Goal: Task Accomplishment & Management: Use online tool/utility

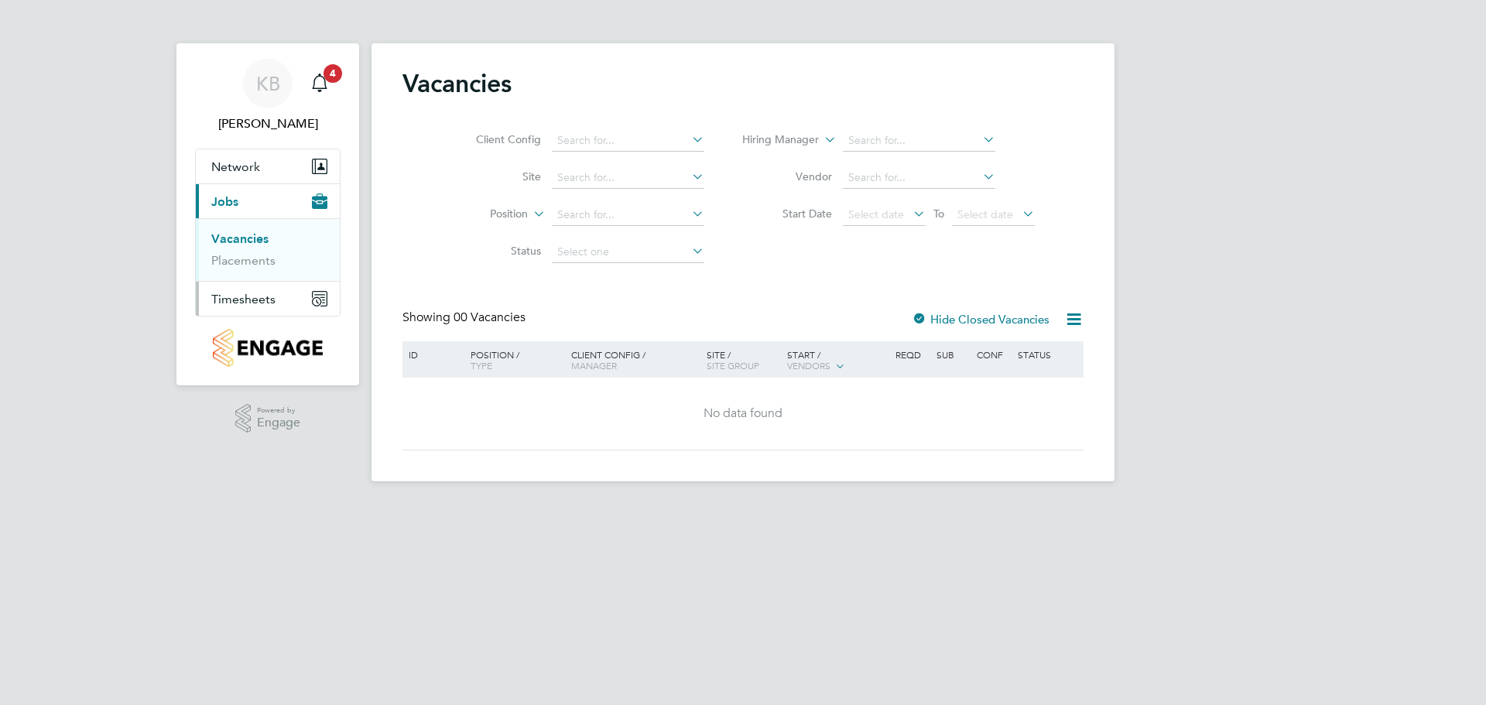
click at [230, 297] on span "Timesheets" at bounding box center [243, 299] width 64 height 15
click at [250, 278] on link "Timesheets" at bounding box center [243, 273] width 64 height 15
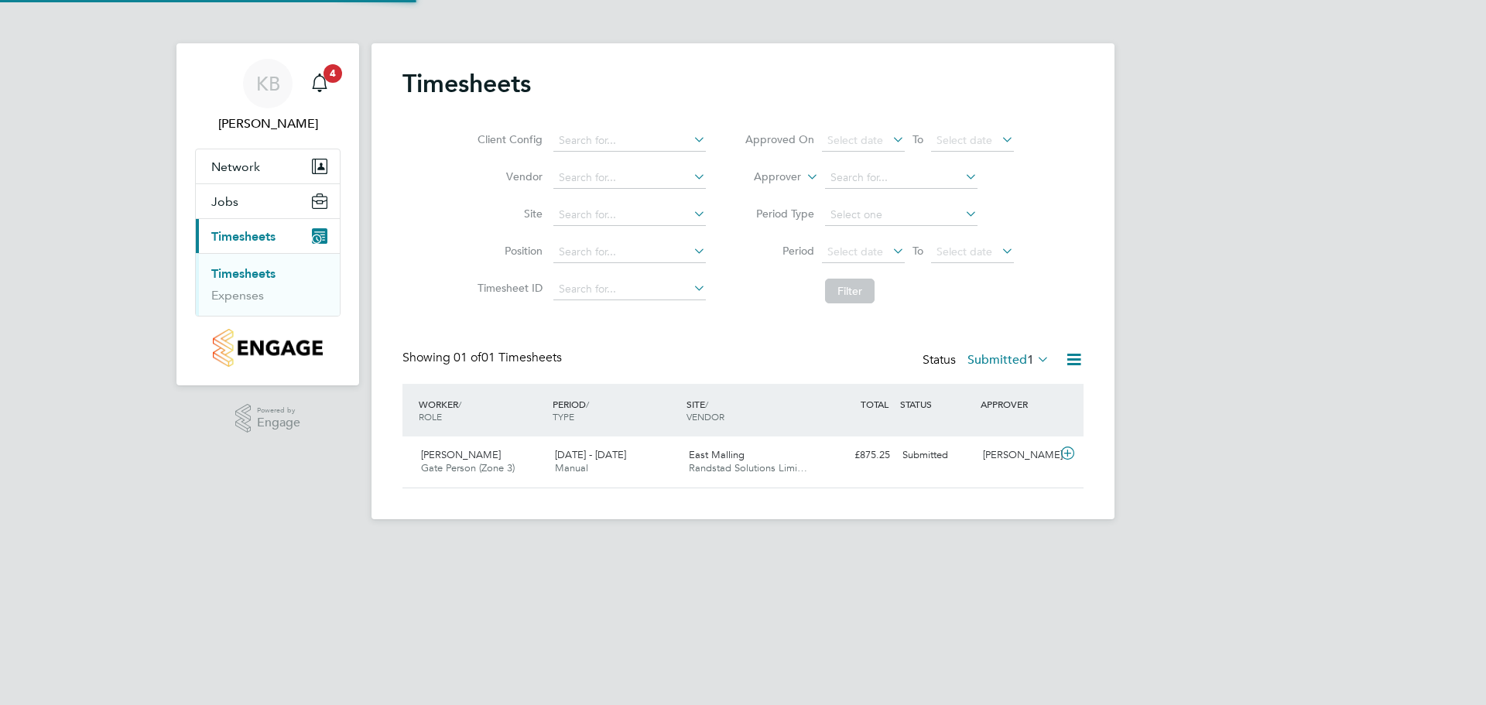
scroll to position [39, 135]
click at [920, 458] on div "Submitted" at bounding box center [936, 456] width 80 height 26
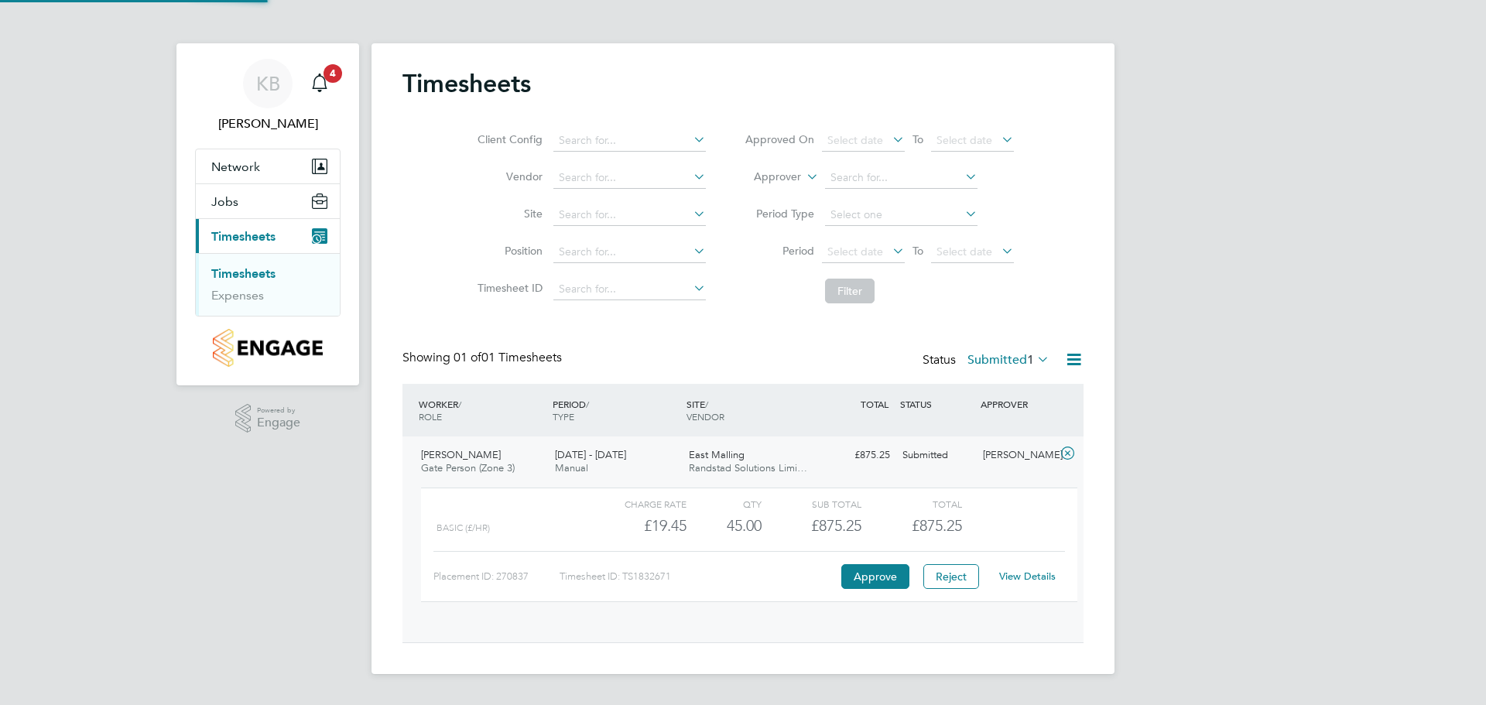
scroll to position [26, 151]
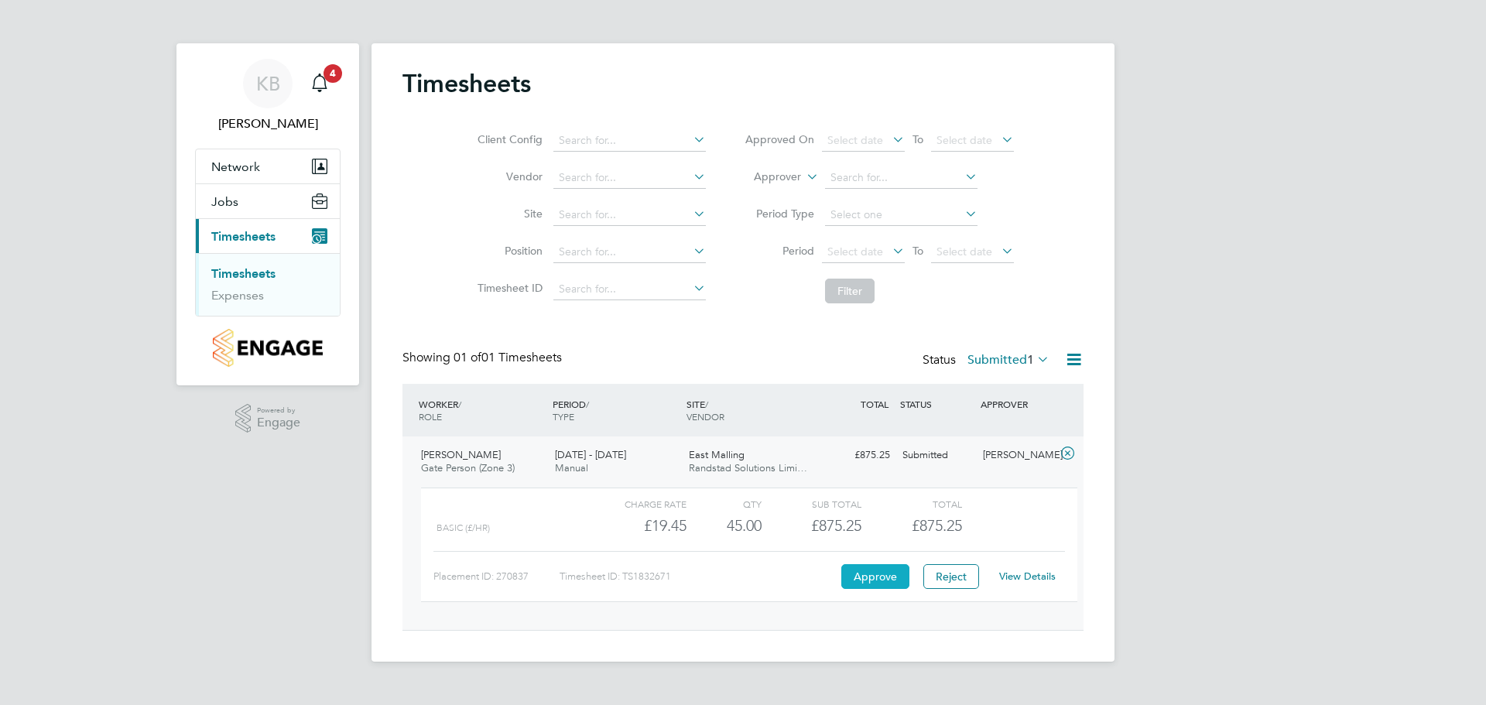
click at [868, 580] on button "Approve" at bounding box center [875, 576] width 68 height 25
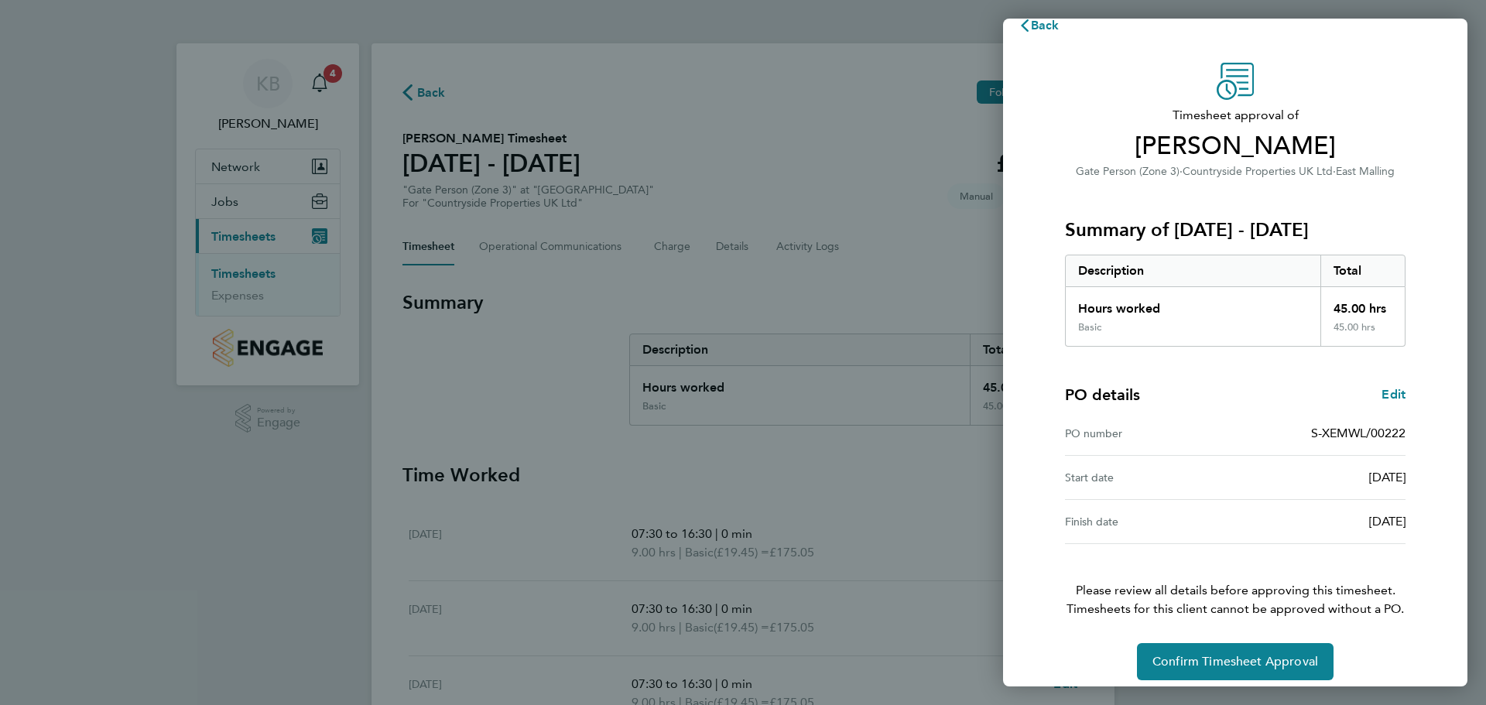
scroll to position [36, 0]
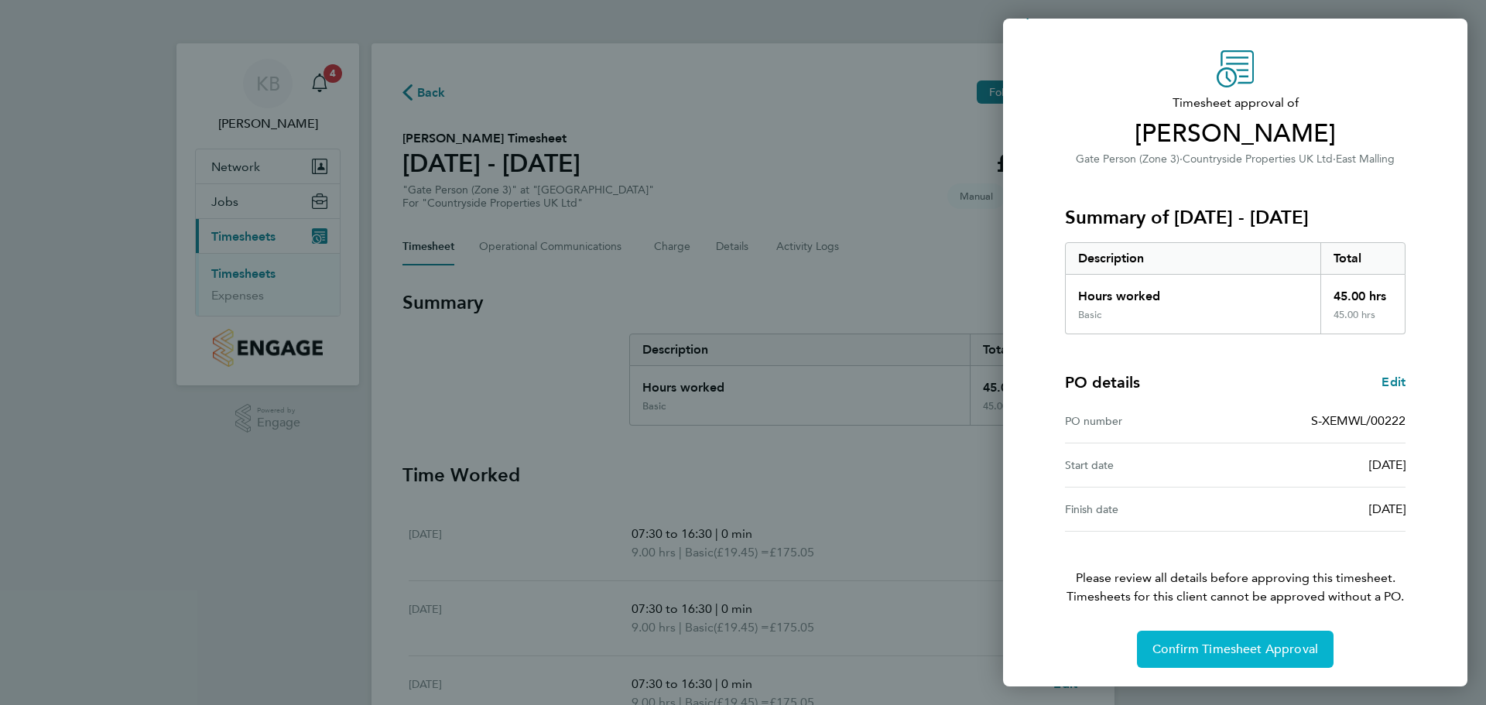
click at [1249, 654] on span "Confirm Timesheet Approval" at bounding box center [1235, 649] width 166 height 15
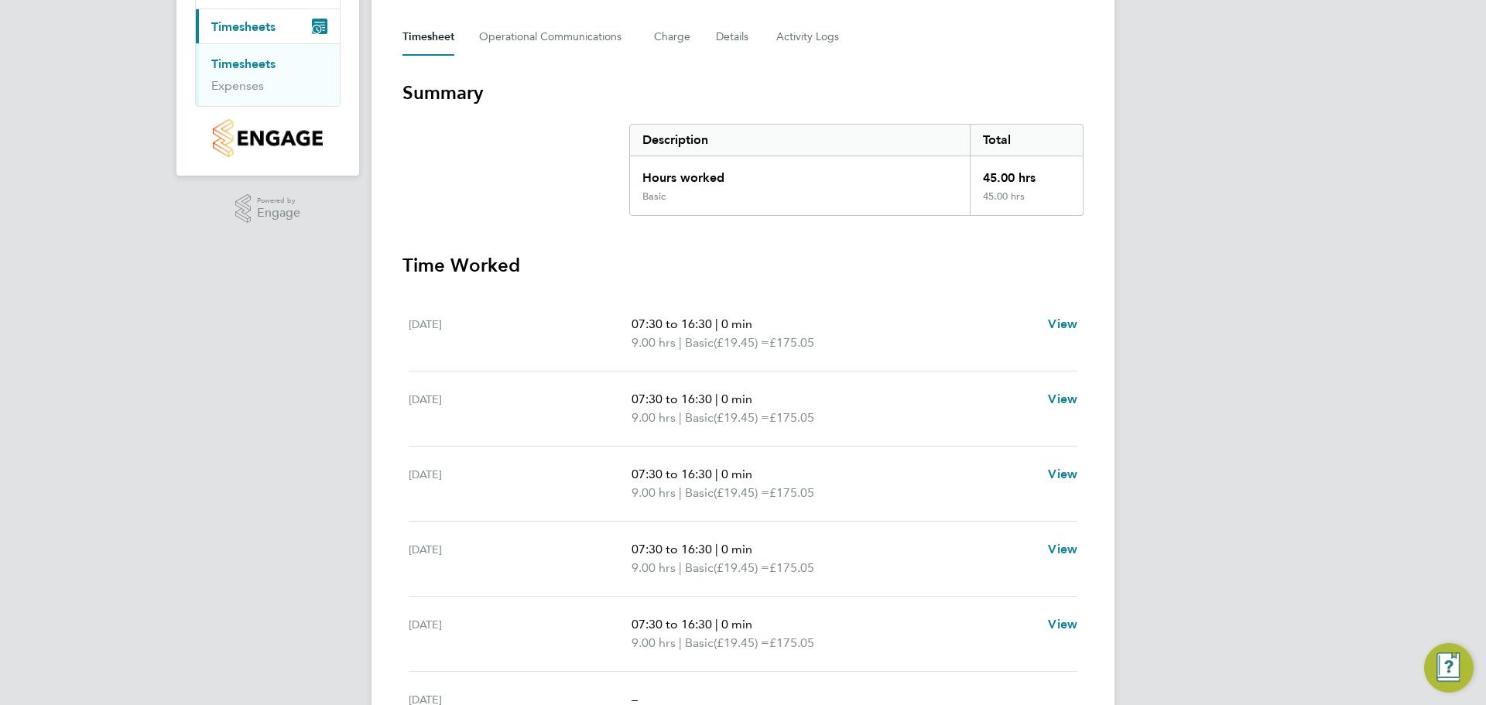
scroll to position [197, 0]
